Goal: Complete application form: Complete application form

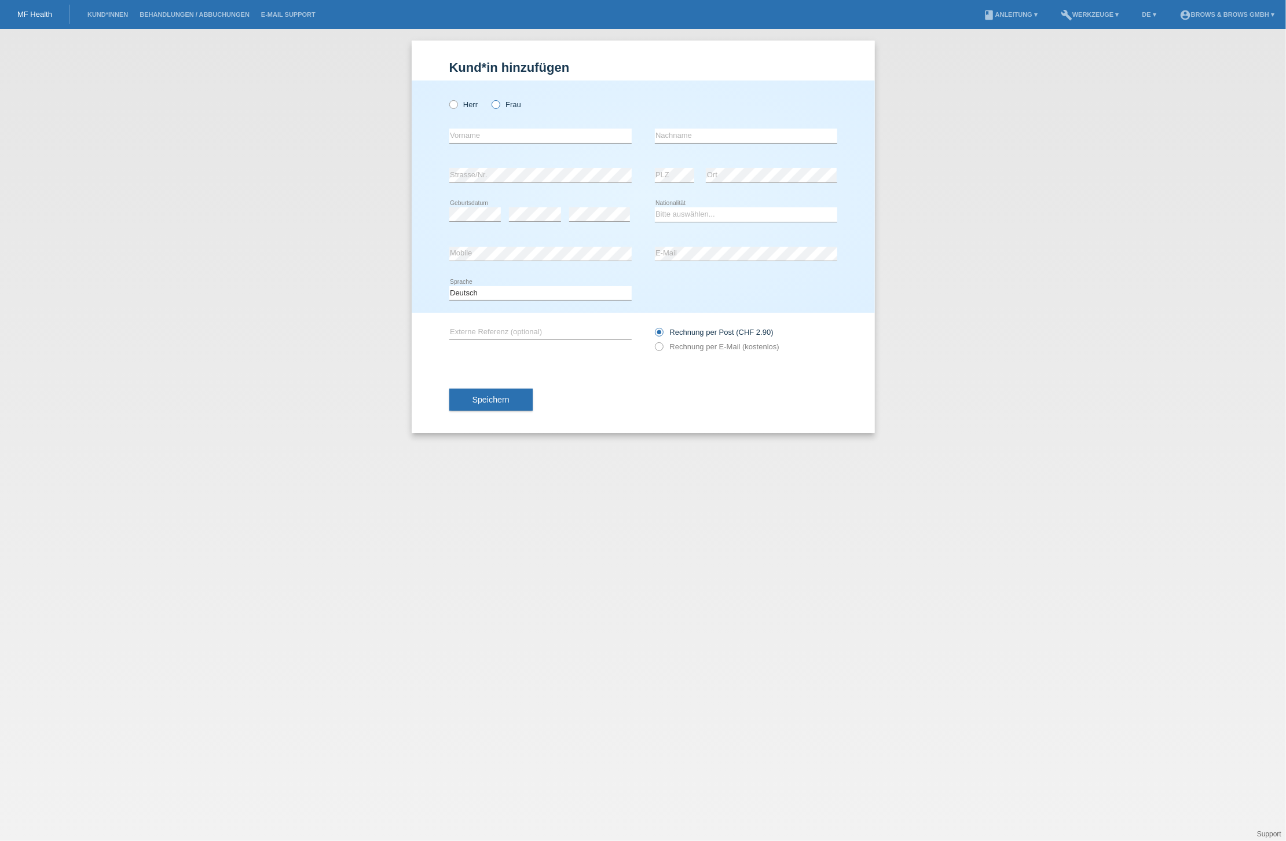
click at [490, 98] on icon at bounding box center [490, 98] width 0 height 0
click at [496, 107] on input "Frau" at bounding box center [496, 104] width 8 height 8
radio input "true"
type input "[PERSON_NAME]"
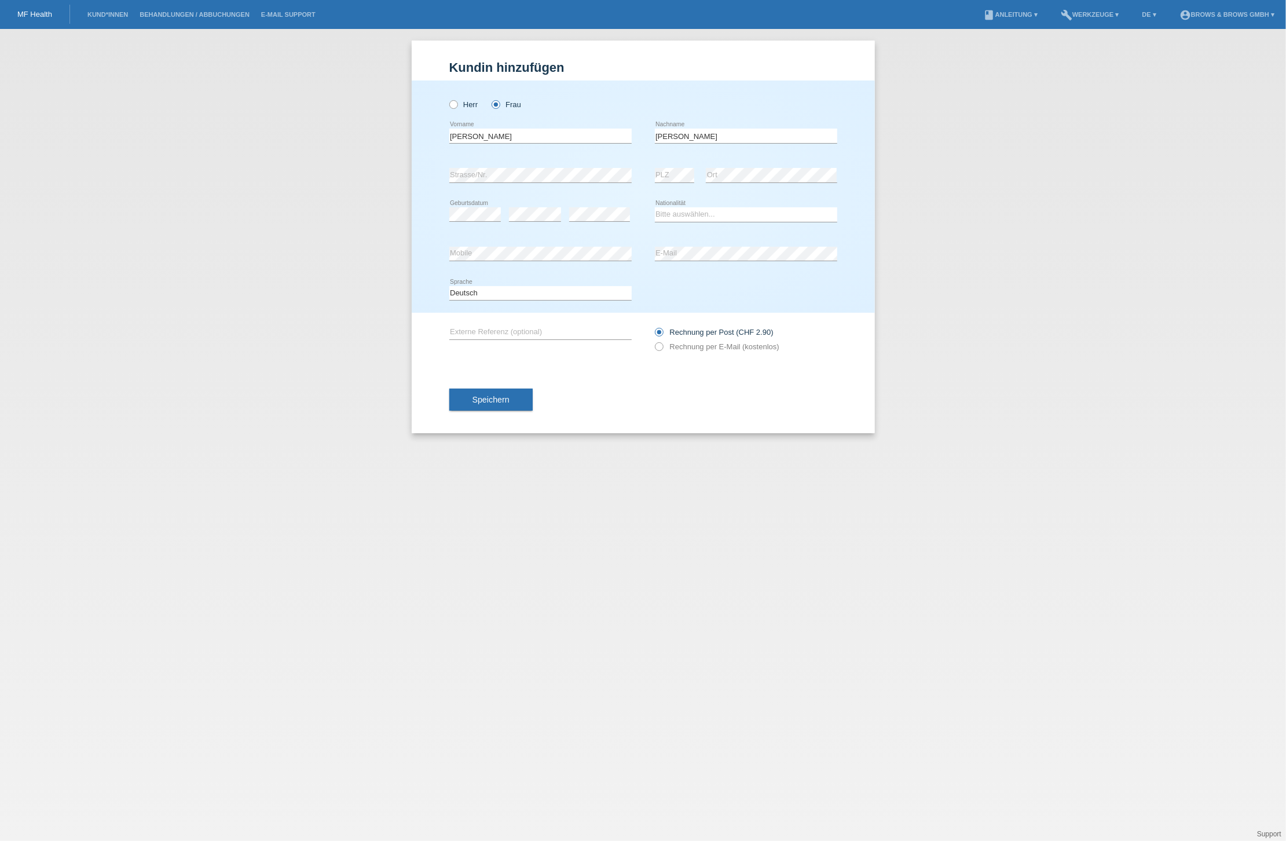
click at [480, 221] on icon at bounding box center [475, 221] width 52 height 1
select select "IN"
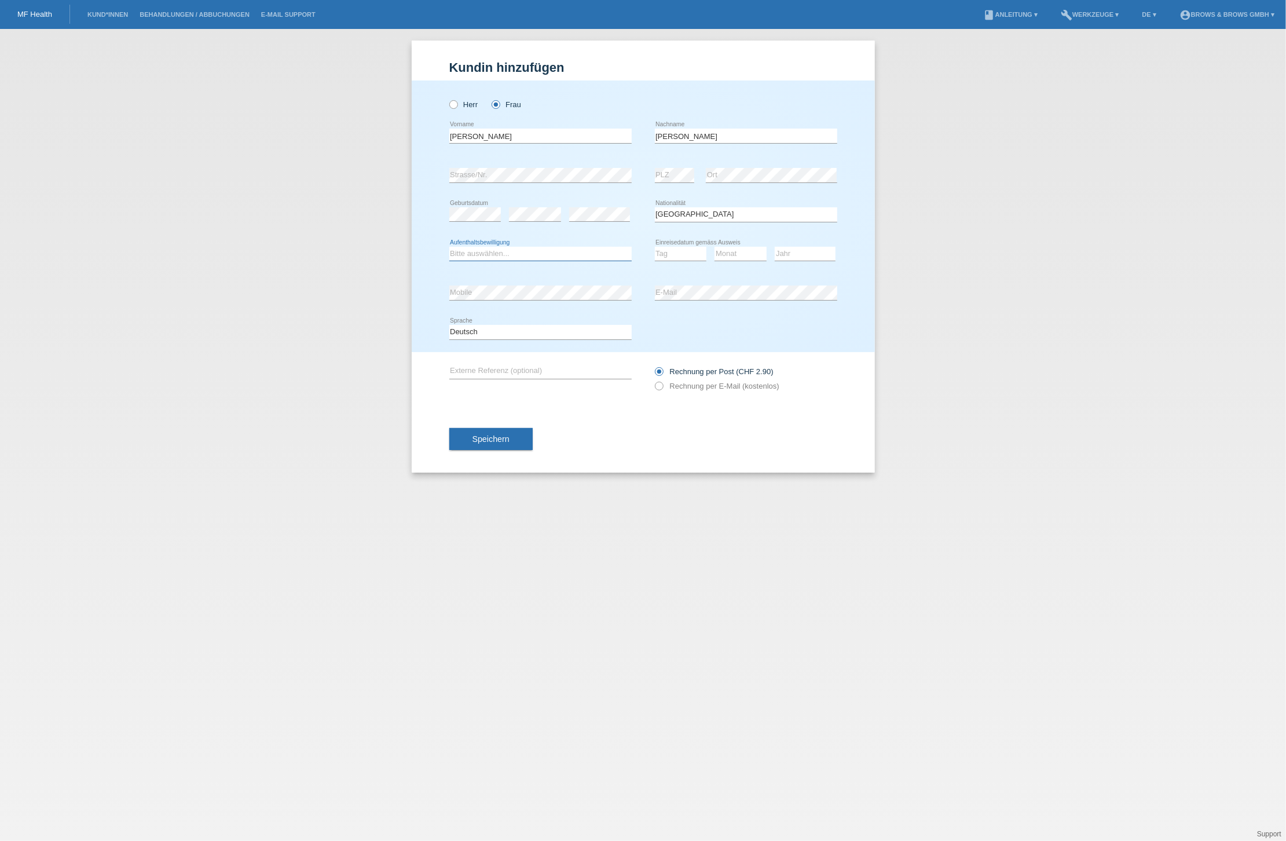
select select "B"
select select "07"
select select "10"
select select "2025"
click at [653, 380] on icon at bounding box center [653, 380] width 0 height 0
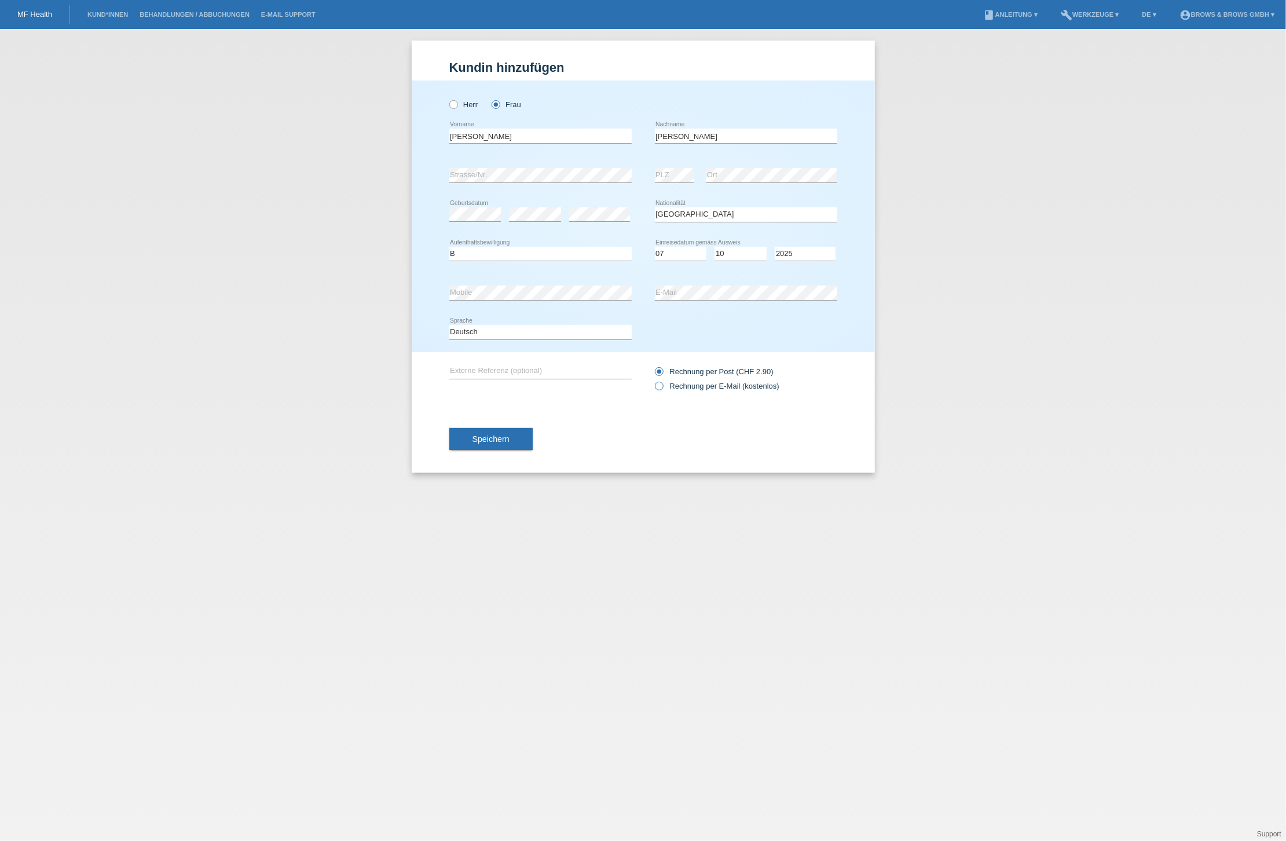
click at [659, 387] on input "Rechnung per E-Mail (kostenlos)" at bounding box center [659, 389] width 8 height 14
radio input "true"
click at [514, 441] on button "Speichern" at bounding box center [490, 439] width 83 height 22
select select "2024"
click at [500, 441] on span "Speichern" at bounding box center [491, 438] width 37 height 9
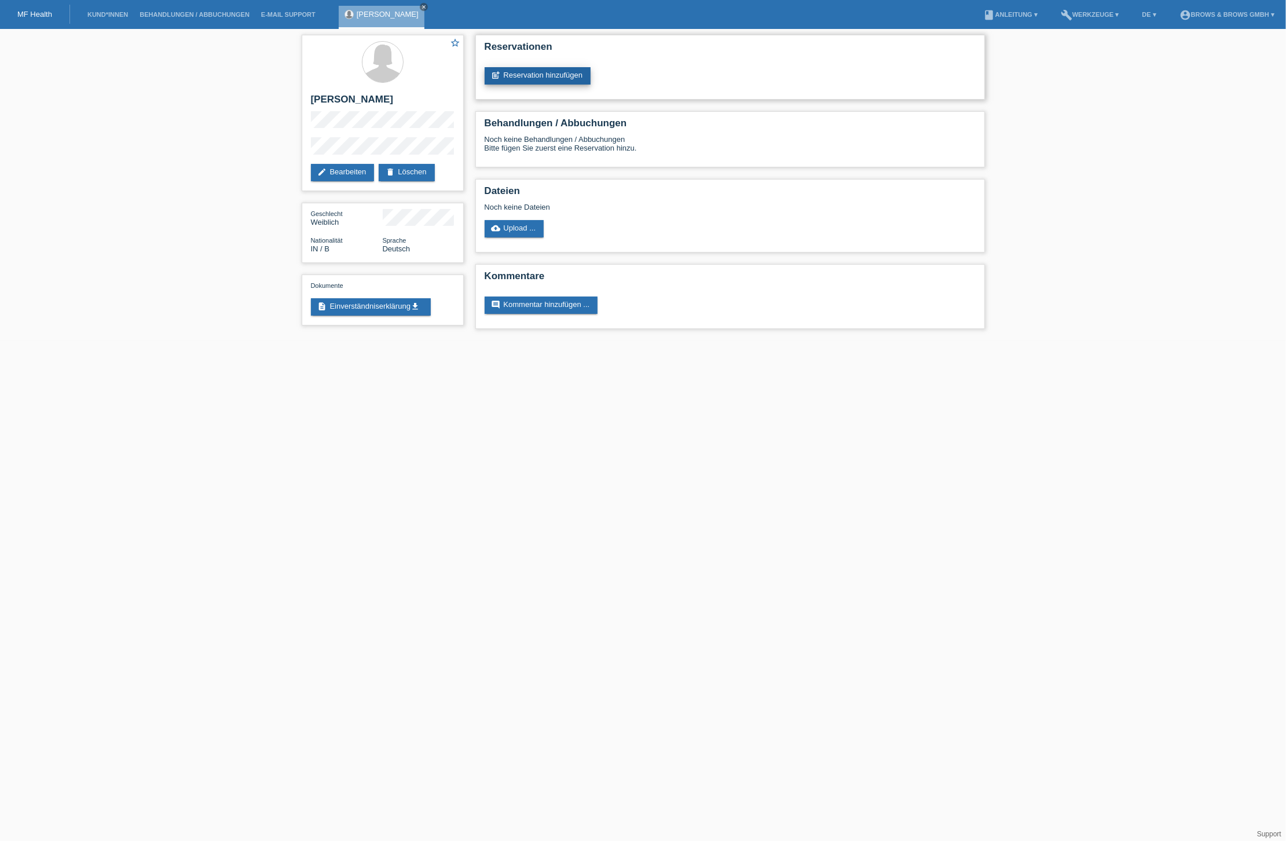
click at [565, 79] on link "post_add Reservation hinzufügen" at bounding box center [538, 75] width 107 height 17
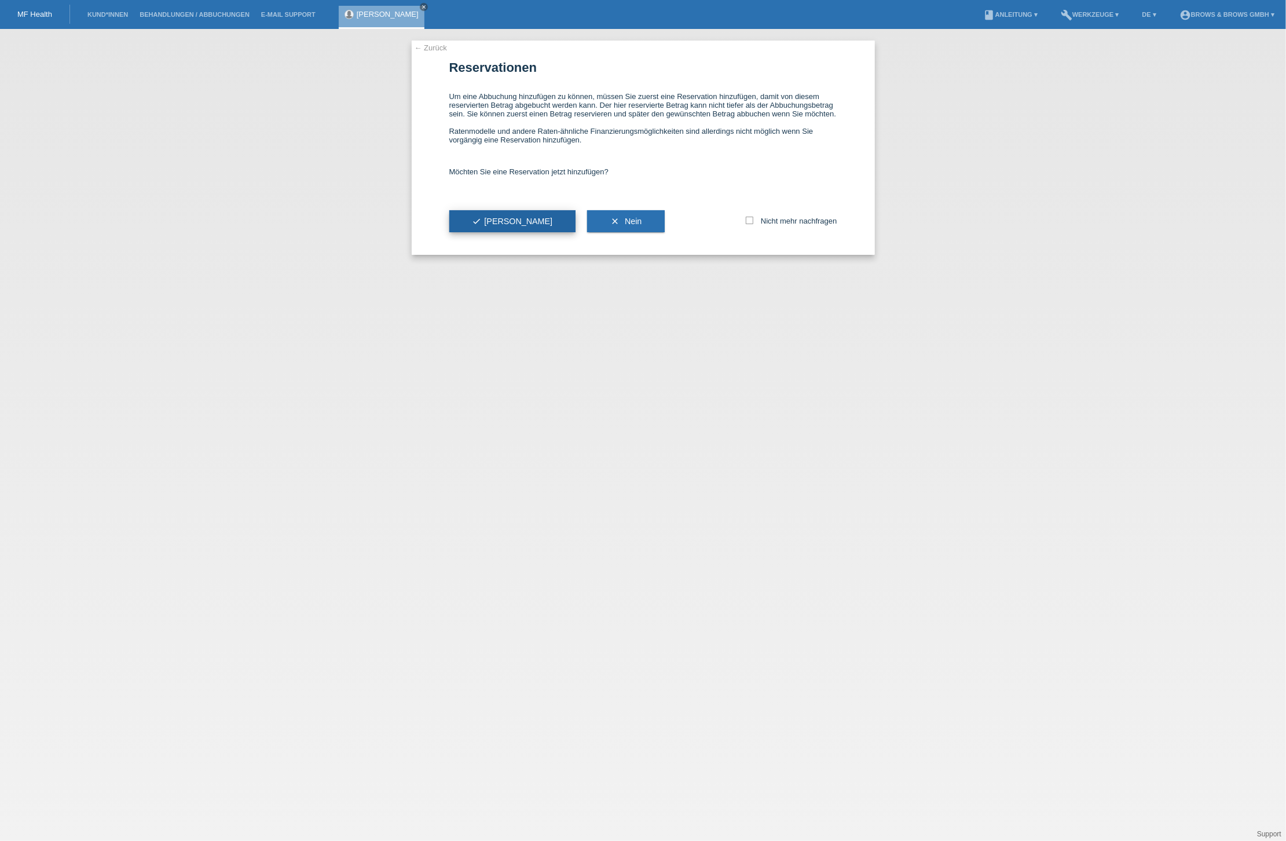
click at [509, 229] on button "check Ja" at bounding box center [512, 221] width 127 height 22
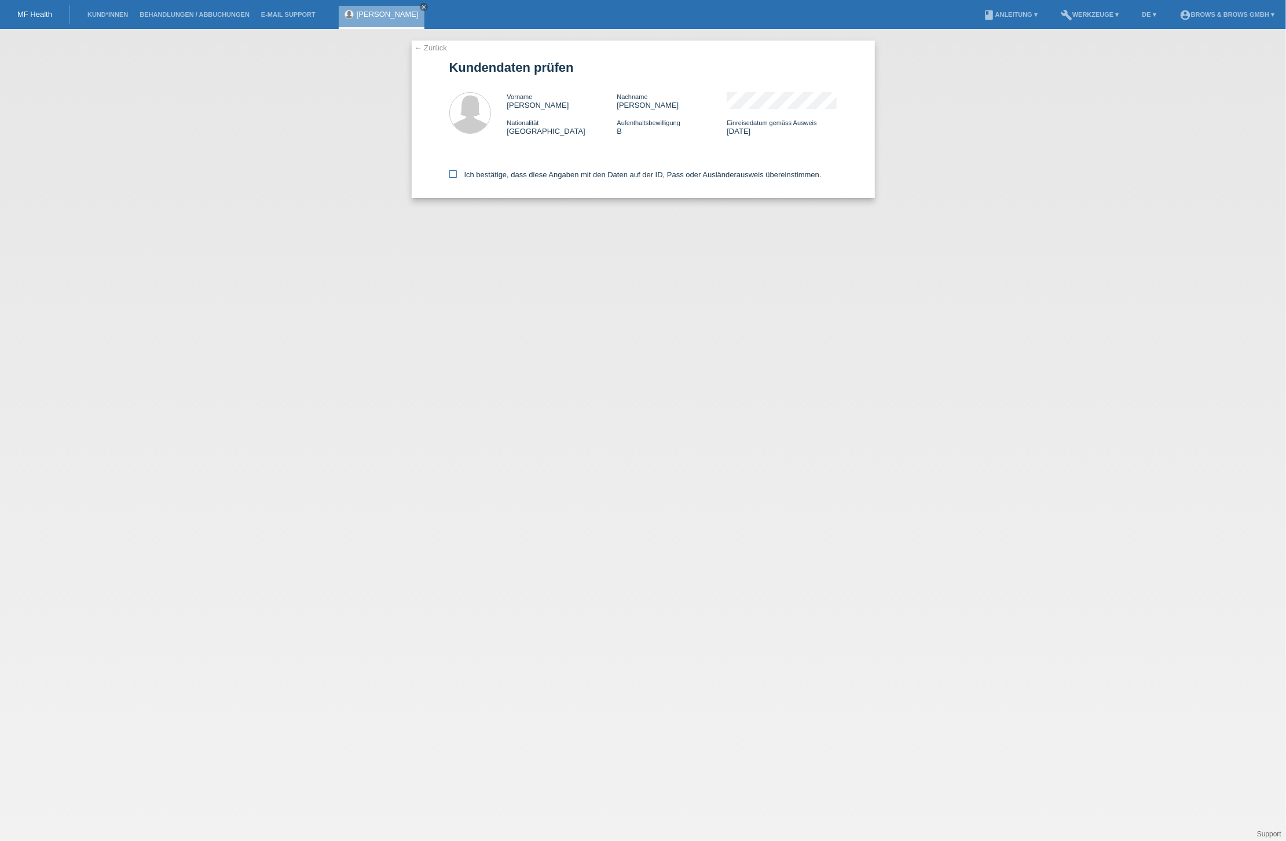
click at [452, 177] on div "Ich bestätige, dass diese Angaben mit den Daten auf der ID, Pass oder Ausländer…" at bounding box center [643, 172] width 388 height 51
click at [453, 173] on icon at bounding box center [453, 174] width 8 height 8
click at [453, 173] on input "Ich bestätige, dass diese Angaben mit den Daten auf der ID, Pass oder Ausländer…" at bounding box center [453, 174] width 8 height 8
checkbox input "true"
